Goal: Information Seeking & Learning: Learn about a topic

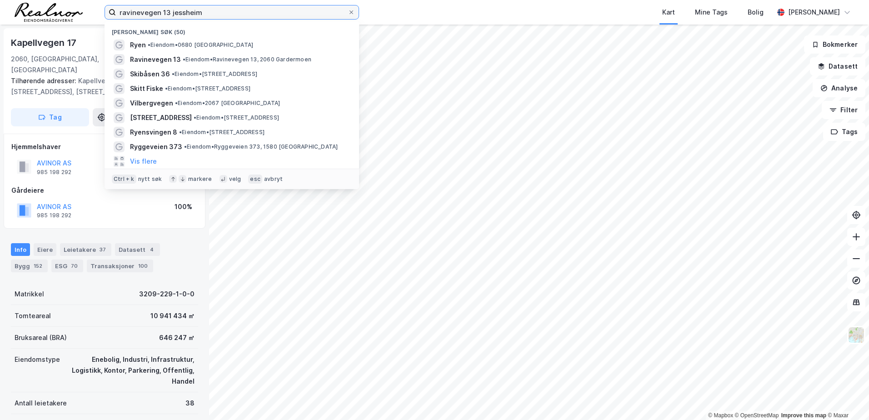
drag, startPoint x: 212, startPoint y: 11, endPoint x: 61, endPoint y: 2, distance: 151.6
click at [61, 2] on div "ravinevegen 13 [PERSON_NAME] søk (50) Ryen • Eiendom • 0680 [GEOGRAPHIC_DATA] 1…" at bounding box center [434, 12] width 869 height 25
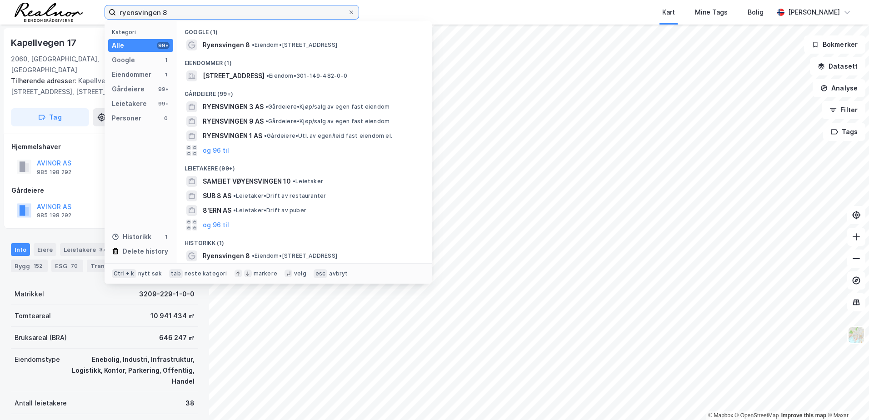
type input "ryensvingen 8"
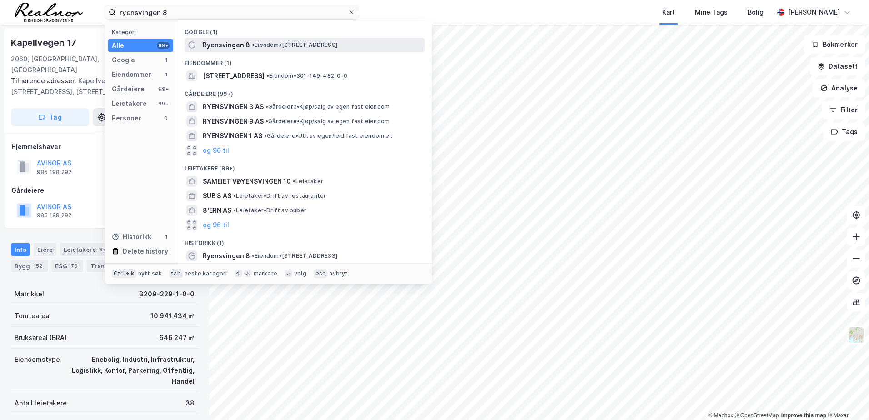
click at [294, 46] on span "• Eiendom • [STREET_ADDRESS]" at bounding box center [294, 44] width 85 height 7
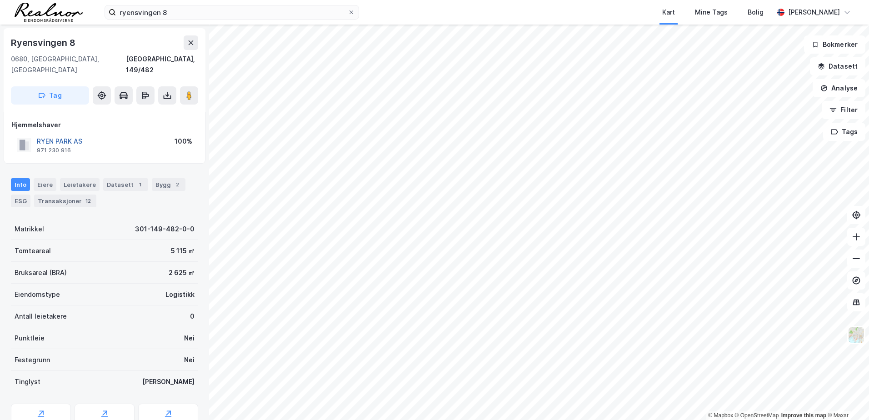
click at [0, 0] on button "RYEN PARK AS" at bounding box center [0, 0] width 0 height 0
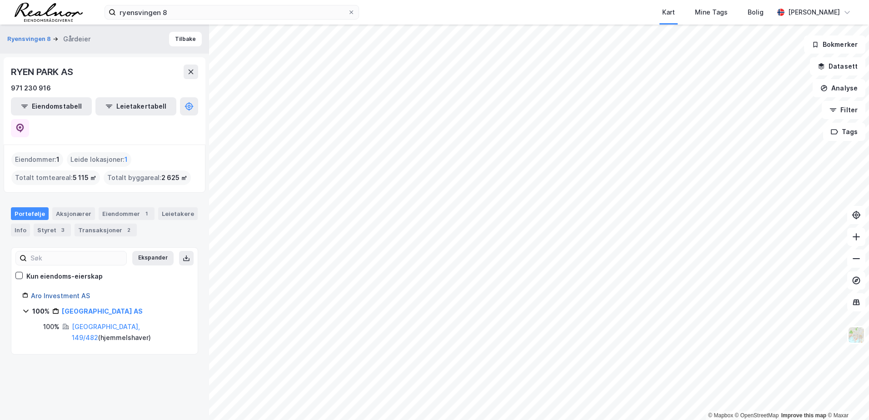
click at [73, 292] on link "Aro Investment AS" at bounding box center [60, 296] width 59 height 8
click at [76, 292] on link "Aro Investment AS" at bounding box center [60, 296] width 59 height 8
click at [52, 224] on div "Styret 3" at bounding box center [52, 230] width 37 height 13
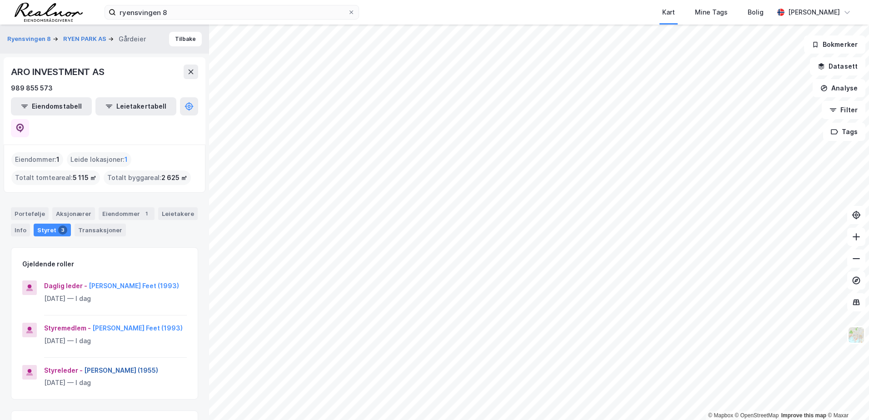
click at [0, 0] on button "[PERSON_NAME] (1955)" at bounding box center [0, 0] width 0 height 0
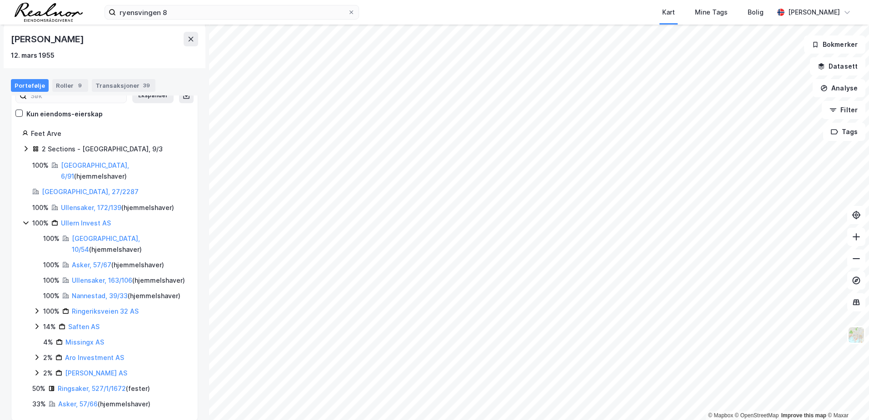
scroll to position [103, 0]
